Goal: Information Seeking & Learning: Learn about a topic

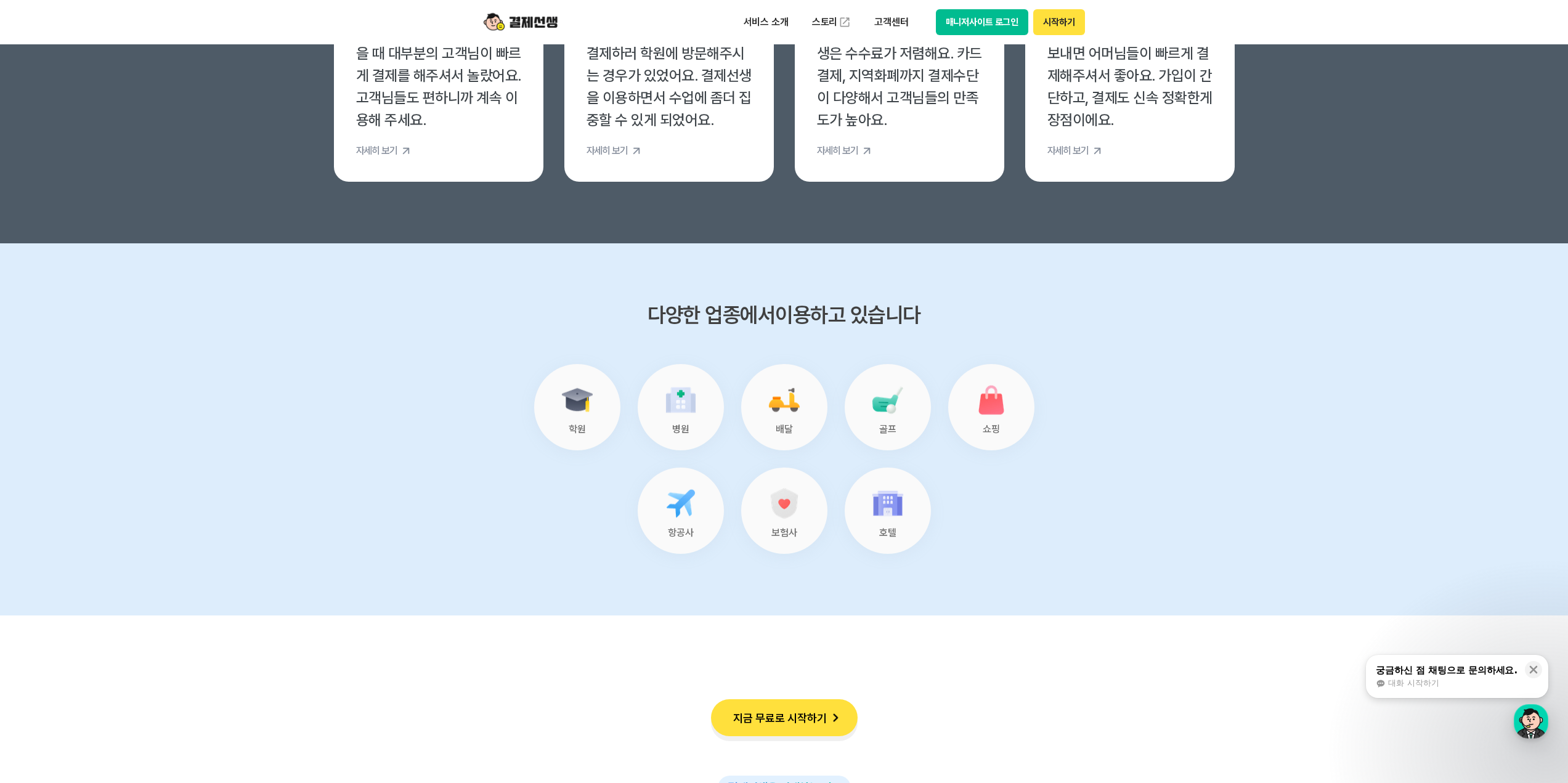
scroll to position [4868, 0]
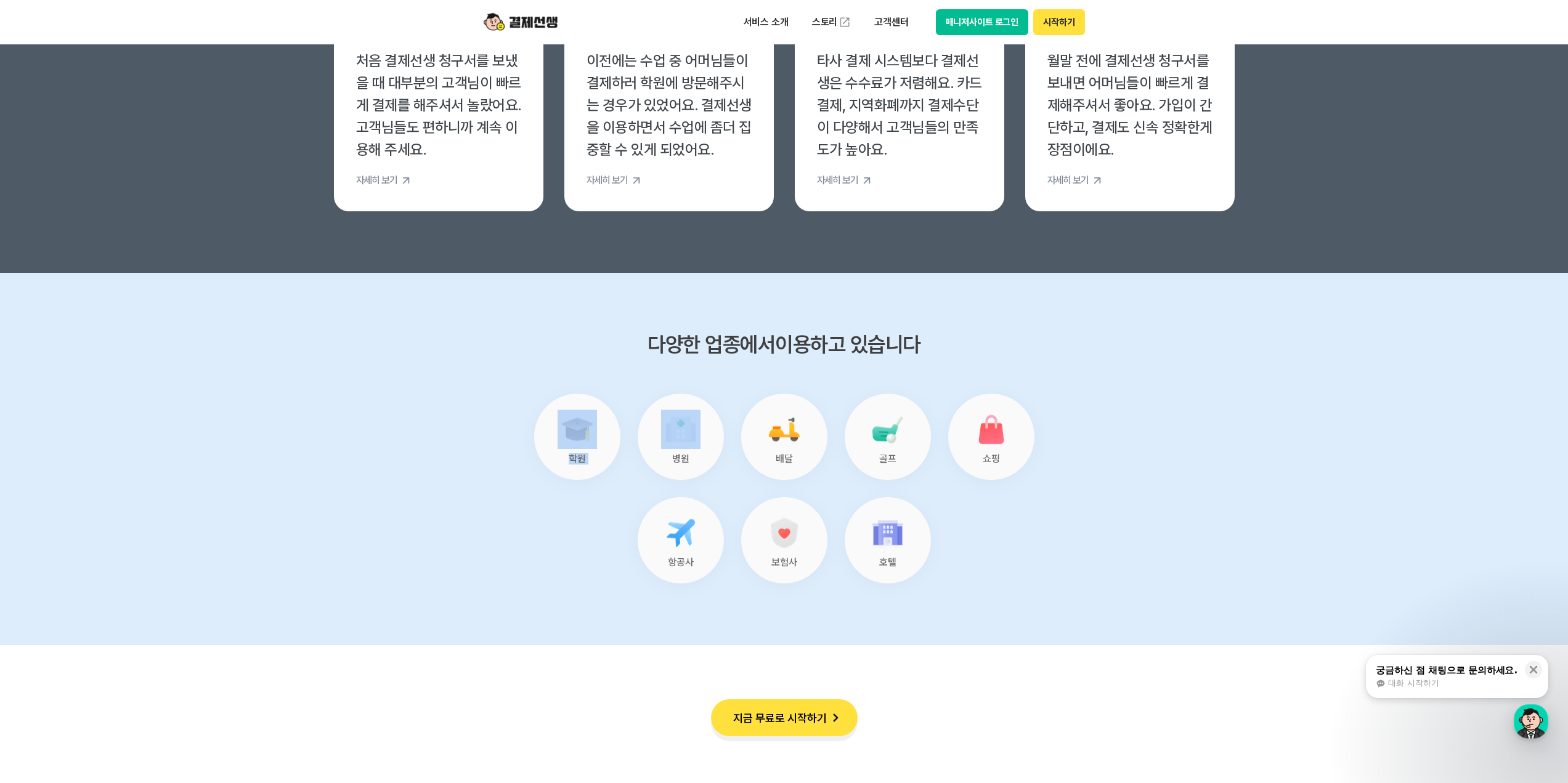
drag, startPoint x: 638, startPoint y: 358, endPoint x: 905, endPoint y: 346, distance: 267.3
click at [905, 346] on div "다양한 업종에서 이용하고 있습니다 학원 병원 배달 골프 쇼핑 항공사 보험사 호텔" at bounding box center [784, 459] width 604 height 249
click at [905, 346] on h3 "다양한 업종에서 이용하고 있습니다" at bounding box center [784, 344] width 604 height 20
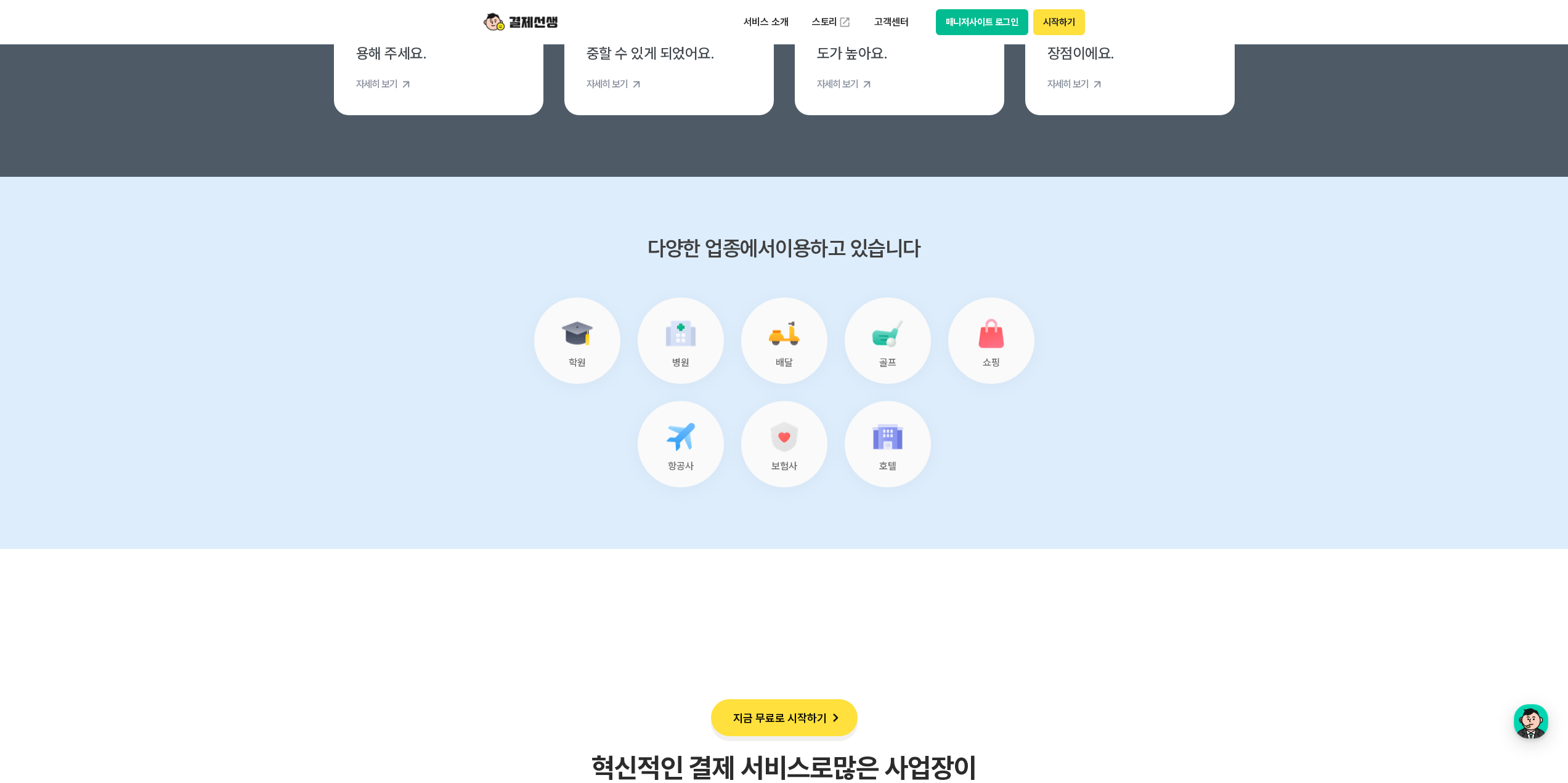
scroll to position [4929, 0]
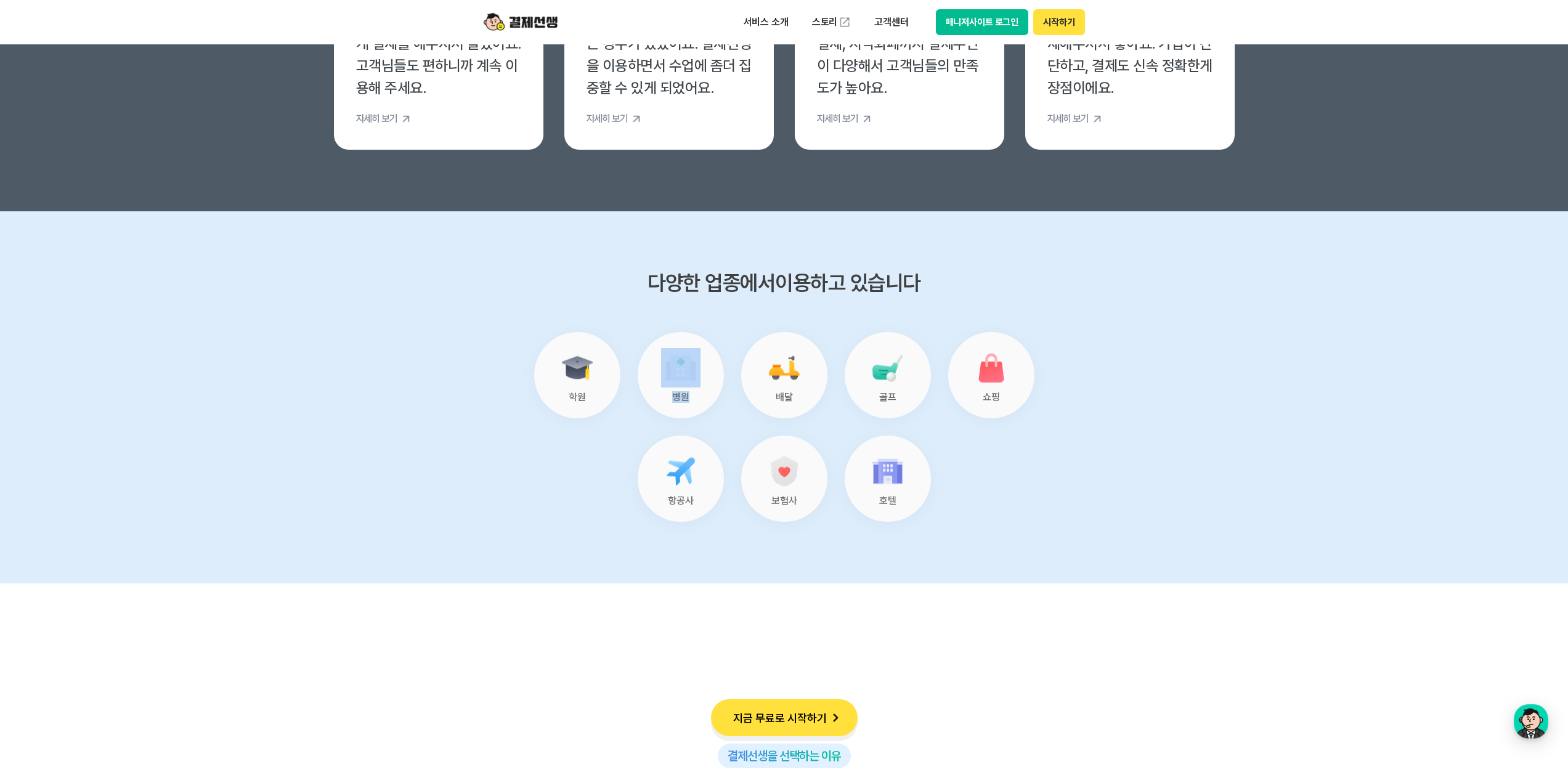
drag, startPoint x: 658, startPoint y: 398, endPoint x: 687, endPoint y: 398, distance: 29.0
click at [687, 398] on div "병원" at bounding box center [681, 374] width 86 height 86
click at [687, 398] on p "병원" at bounding box center [681, 397] width 17 height 9
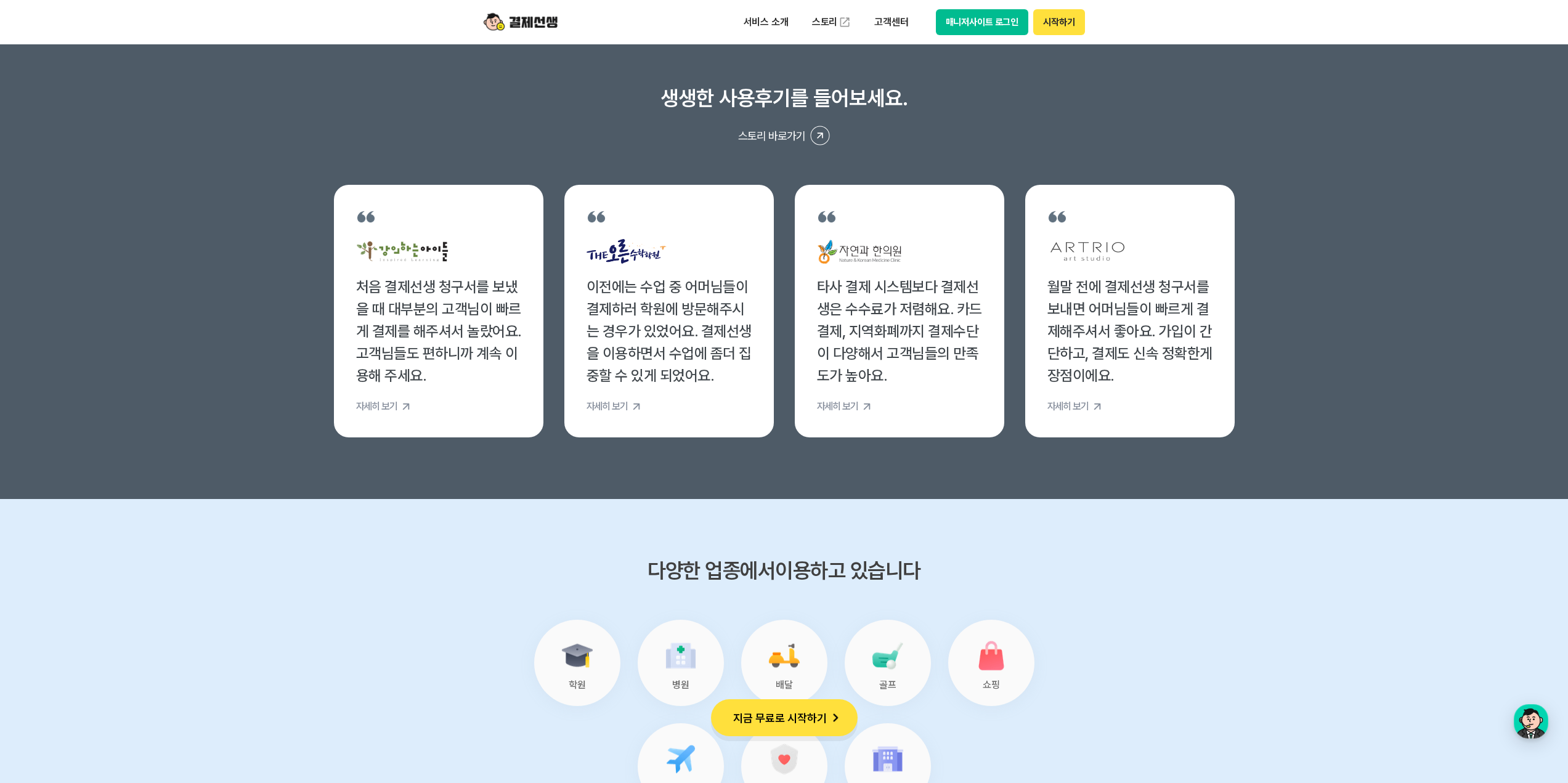
scroll to position [4621, 0]
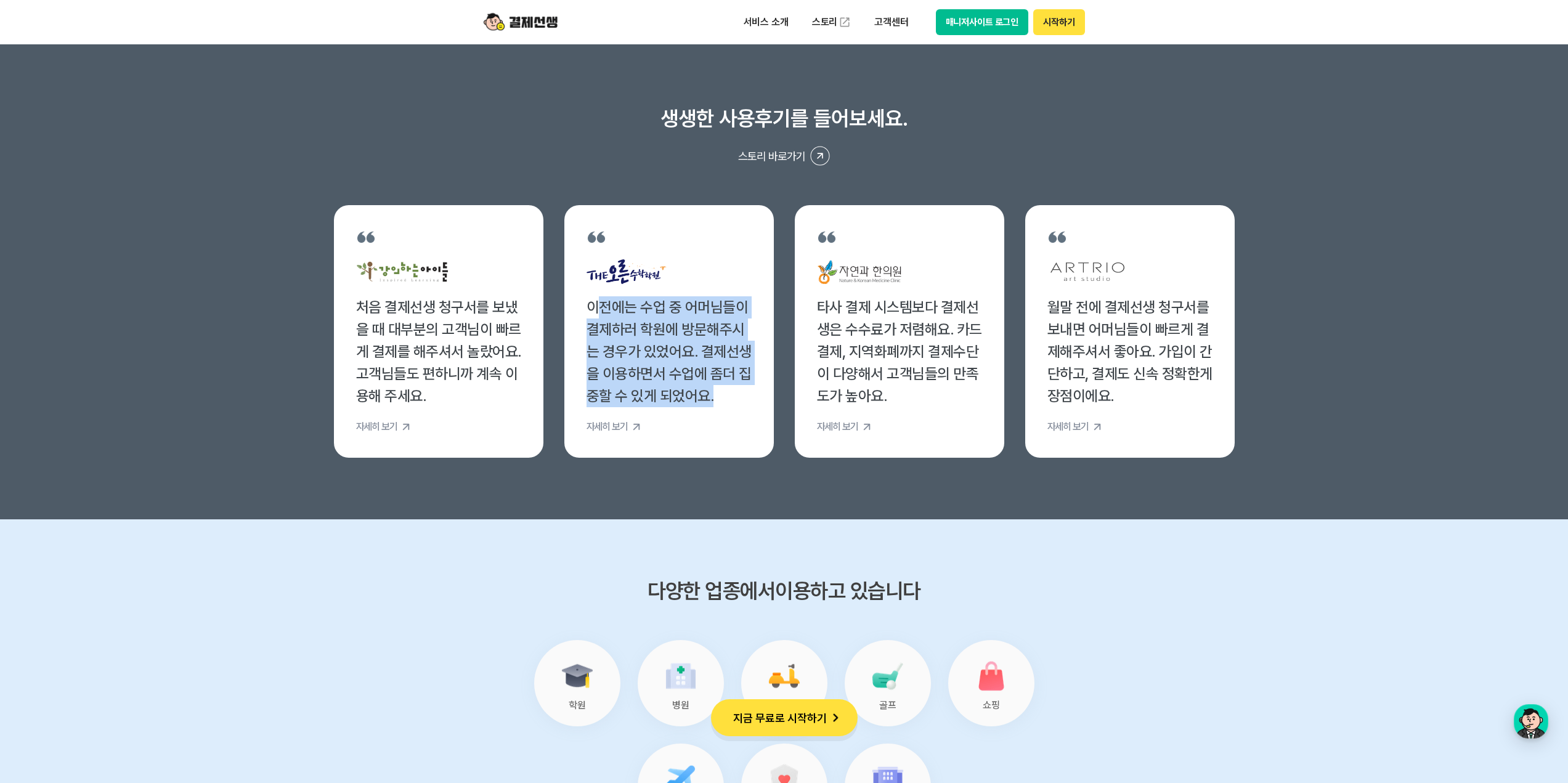
drag, startPoint x: 595, startPoint y: 304, endPoint x: 716, endPoint y: 397, distance: 152.6
click at [716, 397] on div "이전에는 수업 중 어머님들이 결제하러 학원에 방문해주시는 경우가 있었어요. 결제선생을 이용하면서 수업에 좀더 집중할 수 있게 되었어요." at bounding box center [669, 352] width 165 height 111
drag, startPoint x: 716, startPoint y: 397, endPoint x: 587, endPoint y: 309, distance: 156.2
click at [587, 309] on div "이전에는 수업 중 어머님들이 결제하러 학원에 방문해주시는 경우가 있었어요. 결제선생을 이용하면서 수업에 좀더 집중할 수 있게 되었어요." at bounding box center [669, 352] width 165 height 111
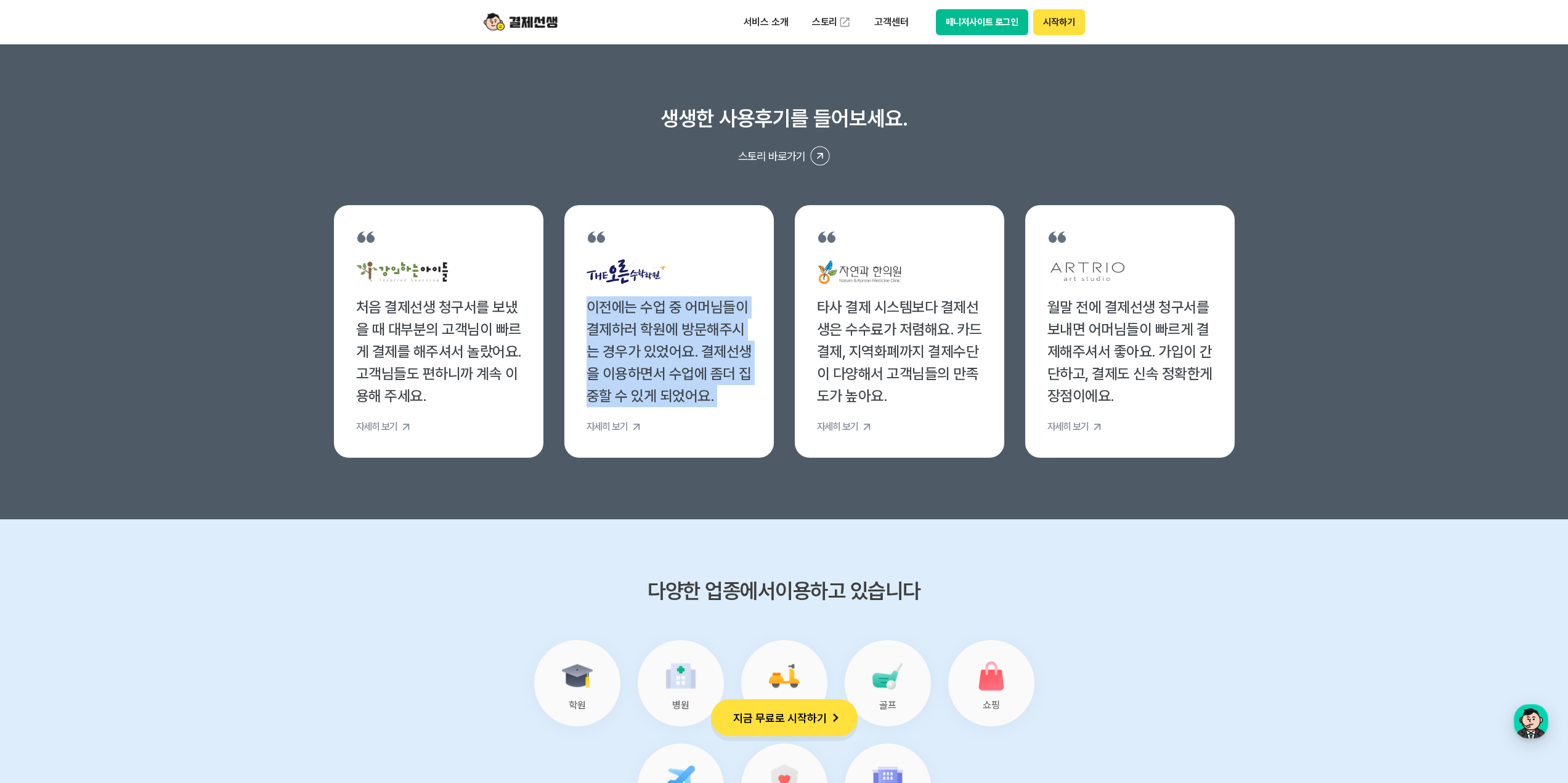
click at [587, 309] on div "이전에는 수업 중 어머님들이 결제하러 학원에 방문해주시는 경우가 있었어요. 결제선생을 이용하면서 수업에 좀더 집중할 수 있게 되었어요." at bounding box center [669, 352] width 165 height 111
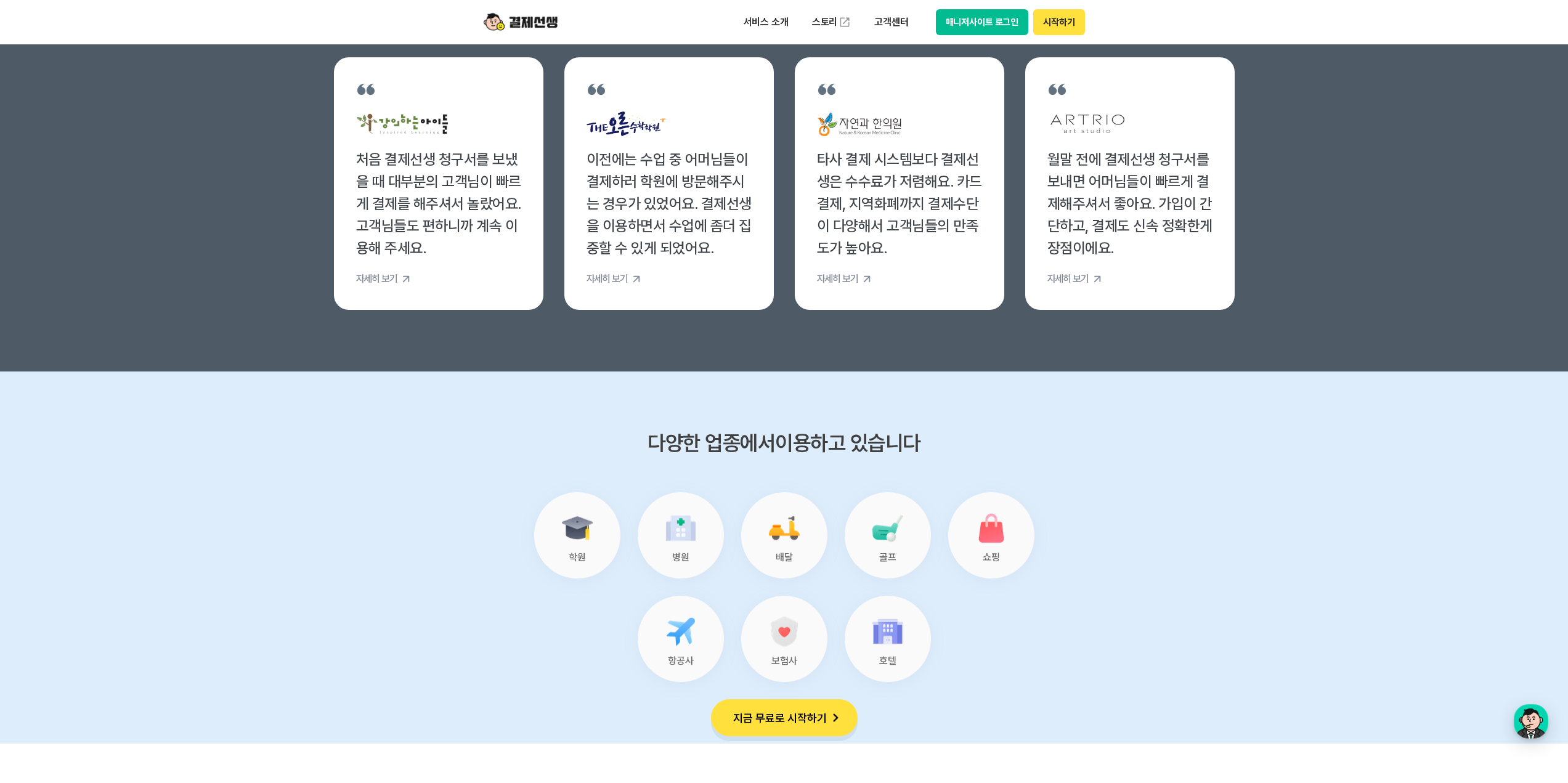
scroll to position [4794, 0]
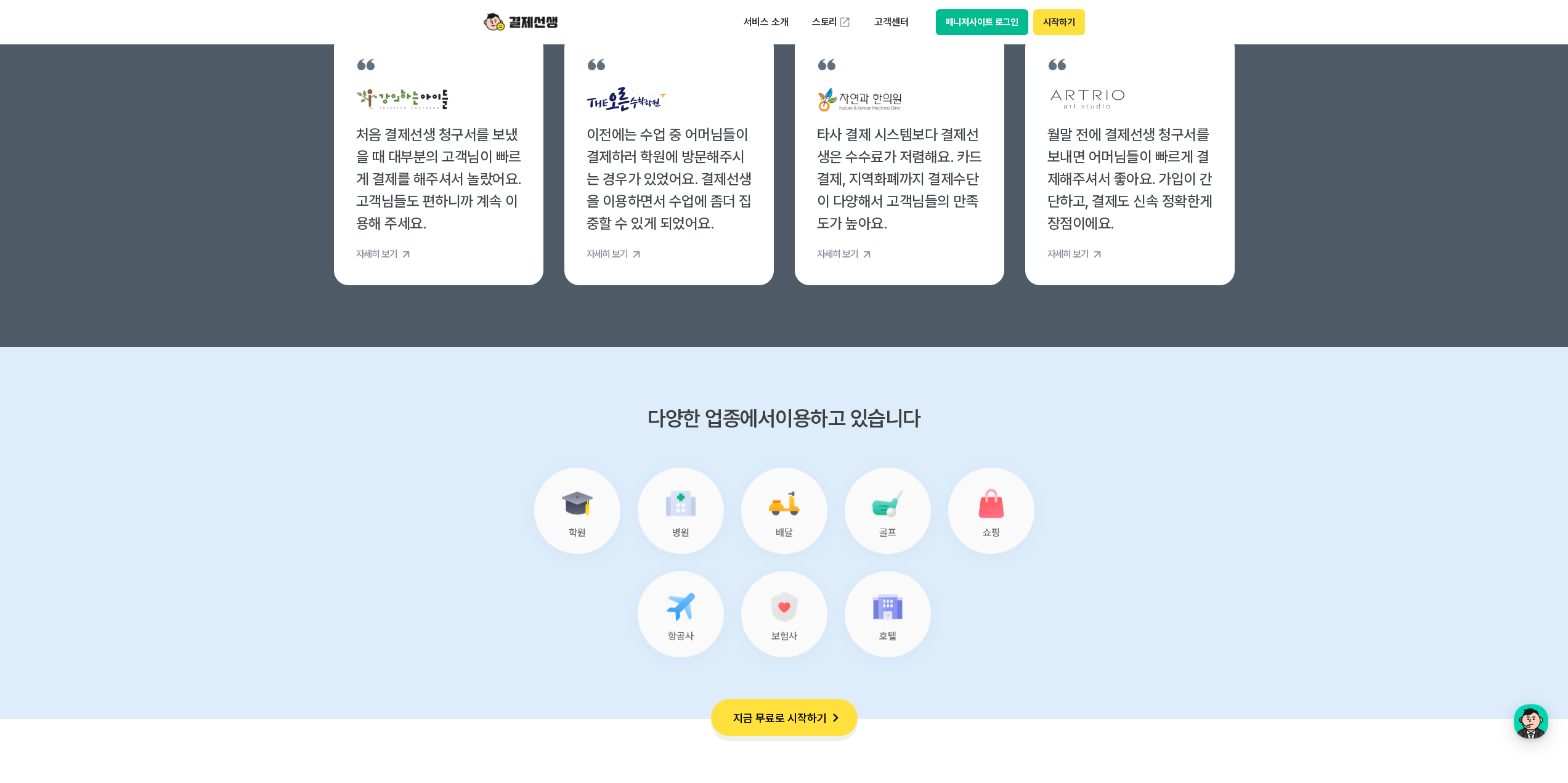
drag, startPoint x: 634, startPoint y: 410, endPoint x: 973, endPoint y: 421, distance: 339.2
click at [973, 421] on section "다양한 업종에서 이용하고 있습니다 학원 병원 배달 골프 쇼핑 항공사 보험사 호텔" at bounding box center [784, 533] width 1568 height 373
click at [973, 421] on h3 "다양한 업종에서 이용하고 있습니다" at bounding box center [784, 418] width 604 height 20
drag, startPoint x: 878, startPoint y: 535, endPoint x: 903, endPoint y: 528, distance: 26.0
click at [903, 528] on div "골프" at bounding box center [887, 510] width 86 height 86
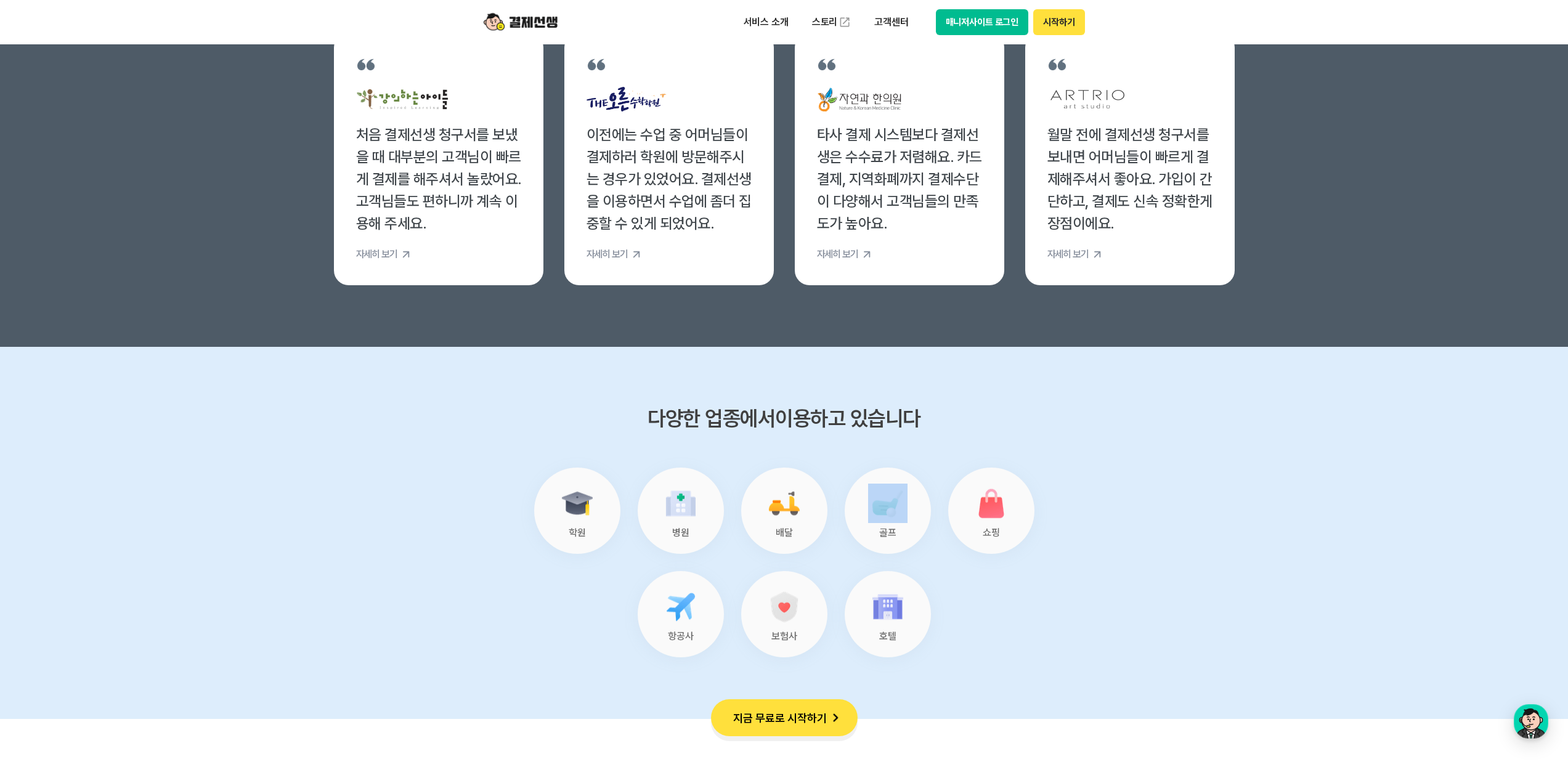
click at [903, 528] on div "골프" at bounding box center [887, 510] width 86 height 86
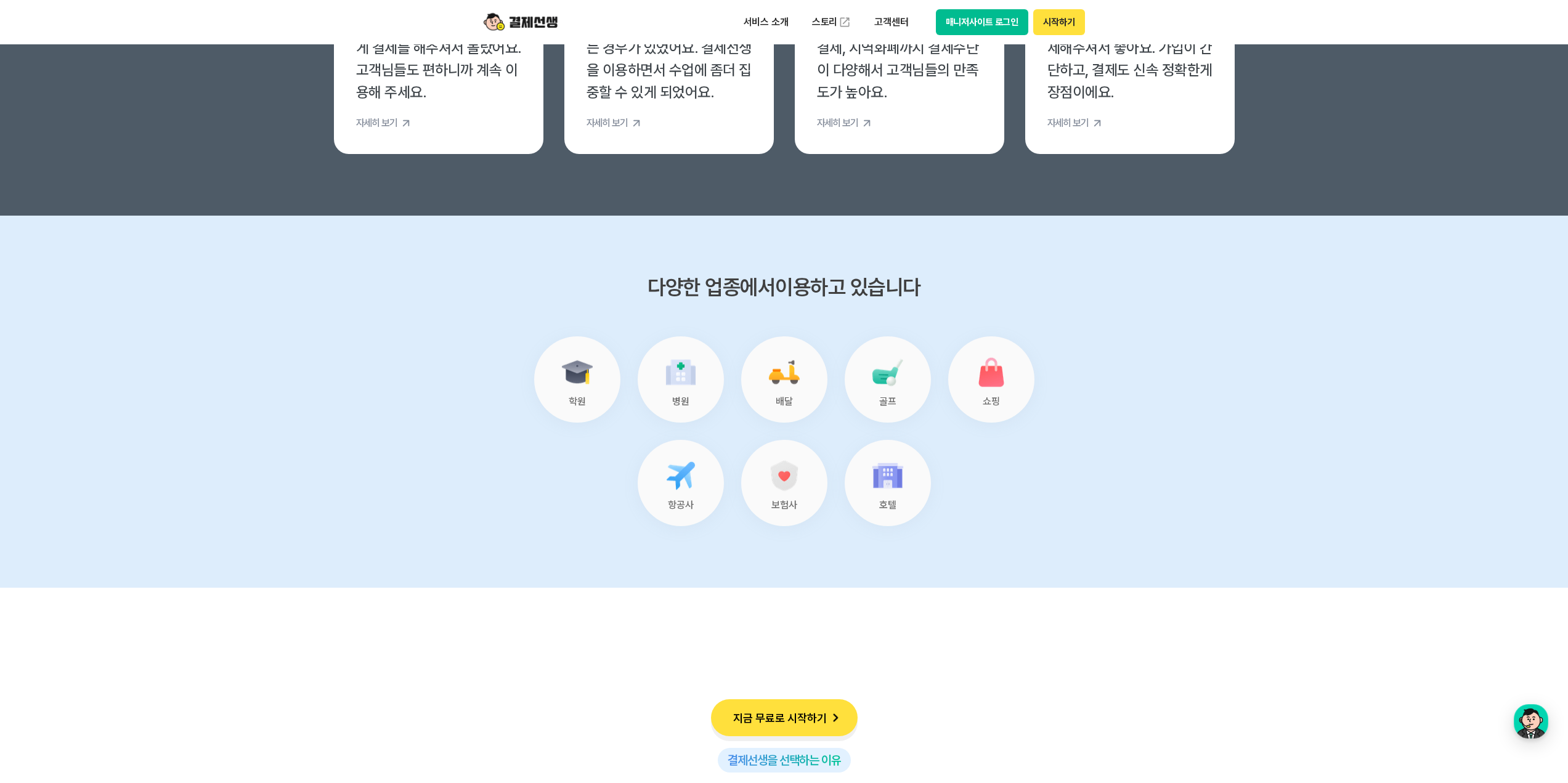
scroll to position [4917, 0]
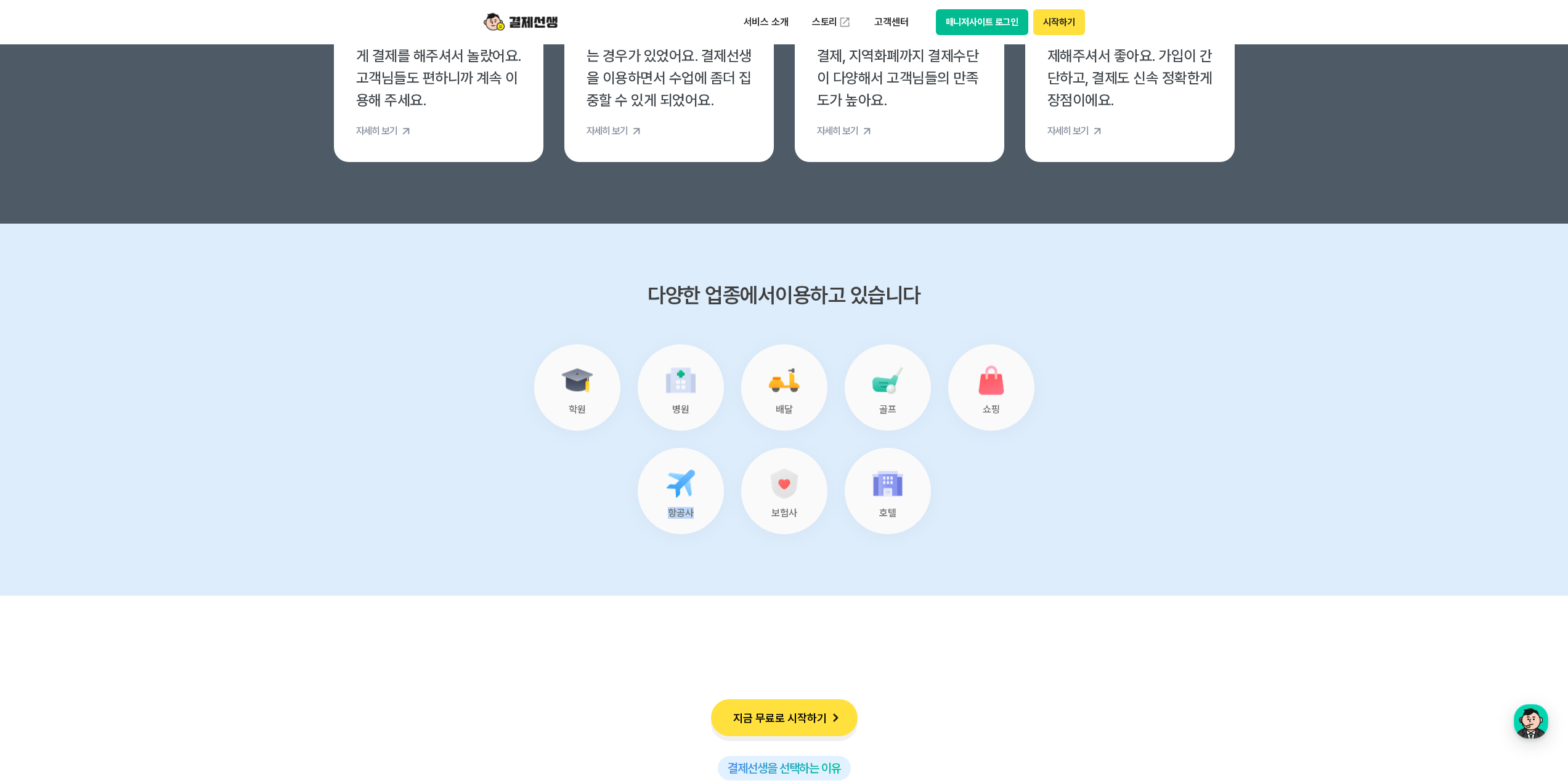
drag, startPoint x: 669, startPoint y: 513, endPoint x: 691, endPoint y: 511, distance: 22.1
click at [691, 511] on p "항공사" at bounding box center [681, 513] width 26 height 9
drag, startPoint x: 796, startPoint y: 506, endPoint x: 762, endPoint y: 469, distance: 50.2
click at [762, 469] on div "보험사" at bounding box center [784, 491] width 86 height 86
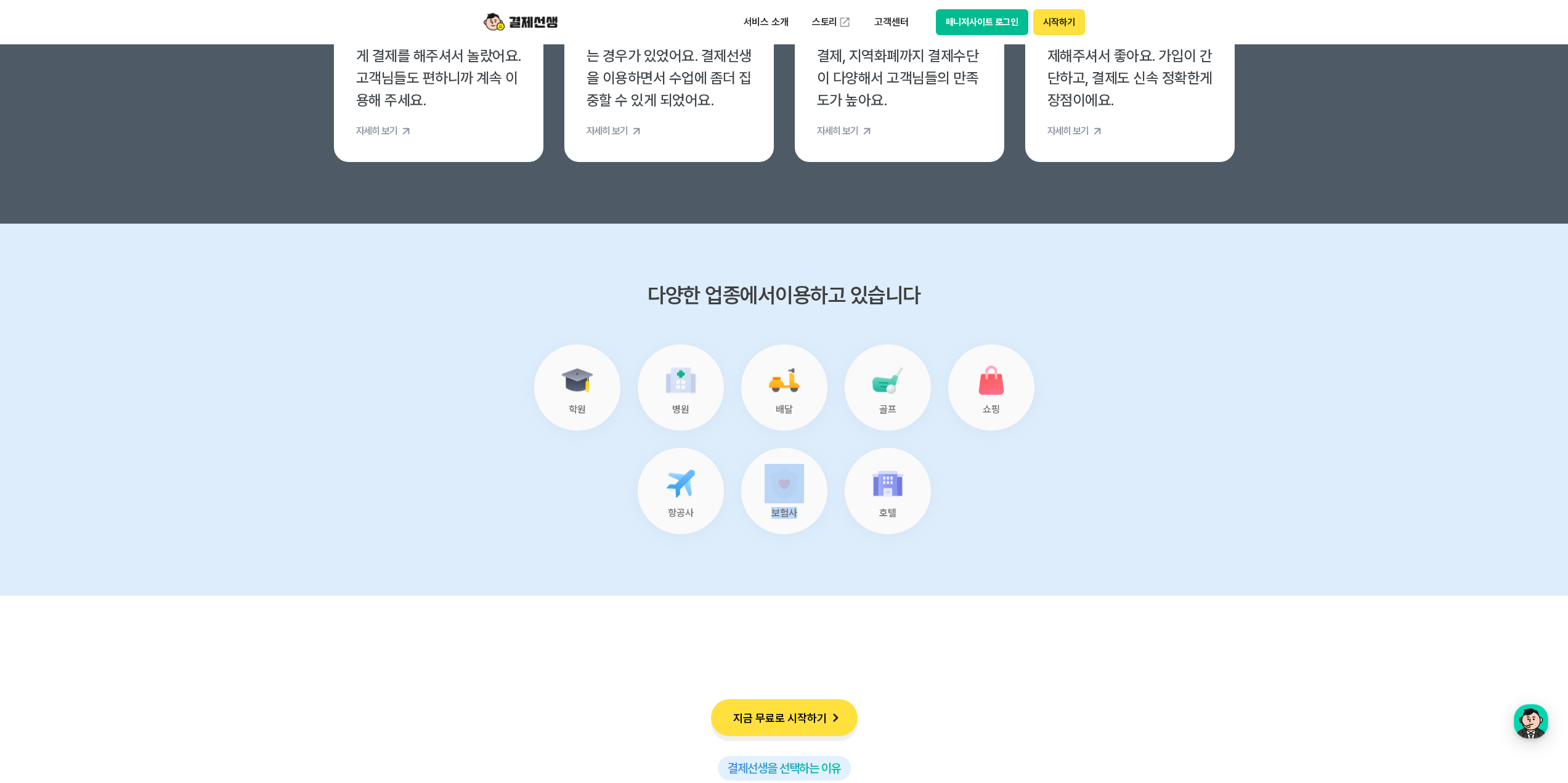
click at [762, 469] on div "보험사" at bounding box center [784, 491] width 86 height 86
drag, startPoint x: 753, startPoint y: 482, endPoint x: 805, endPoint y: 527, distance: 68.8
click at [805, 527] on div "보험사" at bounding box center [784, 491] width 86 height 86
